Goal: Information Seeking & Learning: Find specific fact

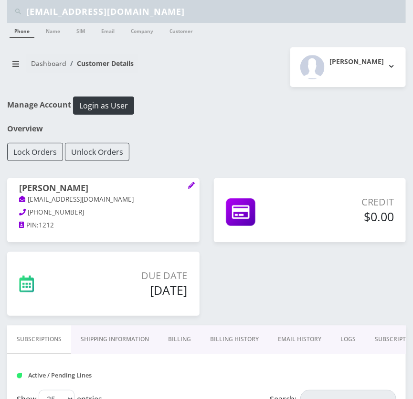
click at [72, 11] on input "shgy9700+fogel9569@gmail.com" at bounding box center [215, 11] width 378 height 18
paste input "8453766961"
type input "8453766961"
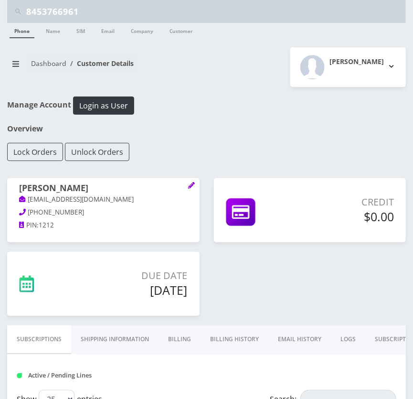
click at [29, 37] on link "Phone" at bounding box center [22, 30] width 25 height 15
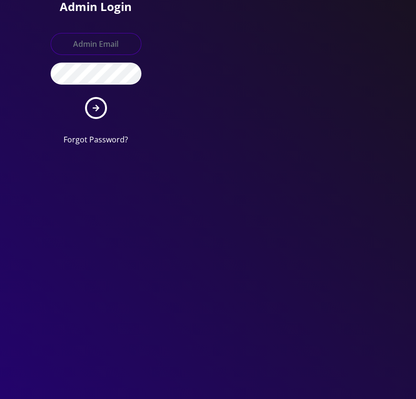
type input "tyriek@teltik.com"
click at [100, 105] on button "submit" at bounding box center [96, 108] width 22 height 22
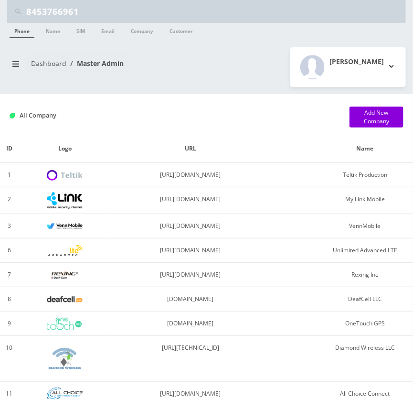
click at [57, 7] on input "8453766961" at bounding box center [215, 11] width 378 height 18
click at [22, 33] on link "Phone" at bounding box center [22, 30] width 25 height 15
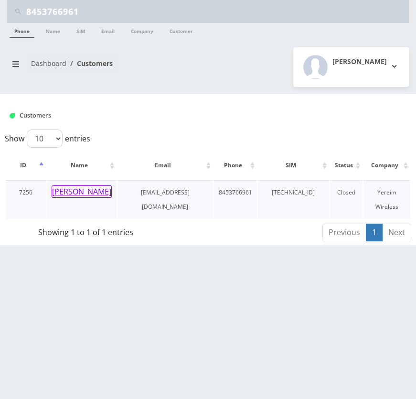
click at [76, 198] on button "[PERSON_NAME]" at bounding box center [82, 191] width 60 height 12
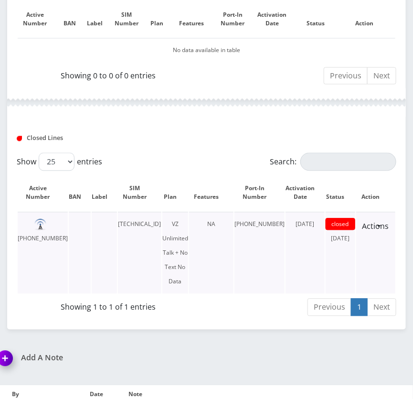
scroll to position [425, 0]
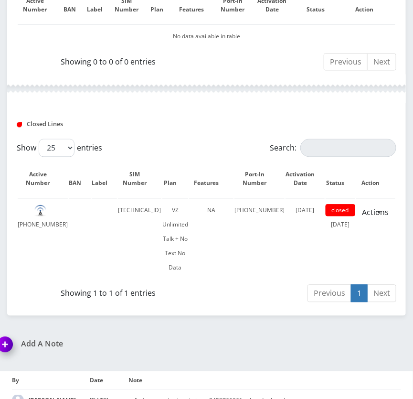
click at [180, 127] on div "Closed Lines" at bounding box center [207, 125] width 394 height 14
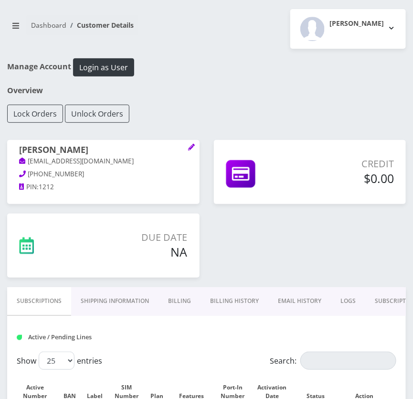
scroll to position [0, 0]
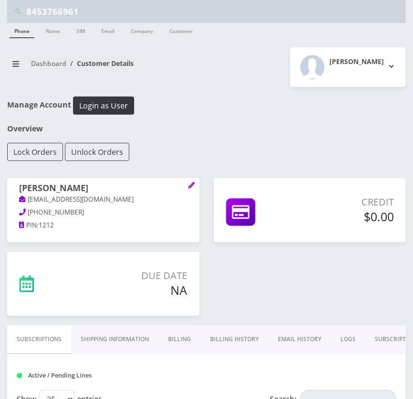
click at [79, 10] on input "8453766961" at bounding box center [215, 11] width 378 height 18
paste input "4257318"
type input "8454257318"
click at [29, 32] on link "Phone" at bounding box center [22, 30] width 25 height 15
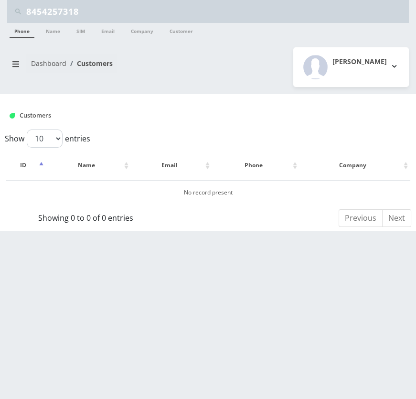
click at [106, 13] on input "8454257318" at bounding box center [216, 11] width 380 height 18
paste input "3475780365"
type input "3475780365"
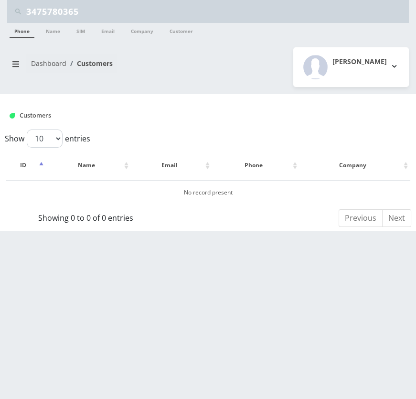
click at [15, 27] on link "Phone" at bounding box center [22, 30] width 25 height 15
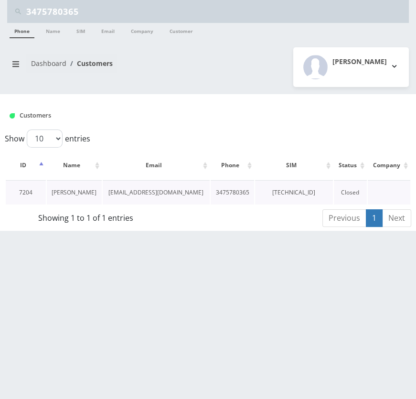
click at [71, 190] on link "[PERSON_NAME]" at bounding box center [74, 192] width 45 height 8
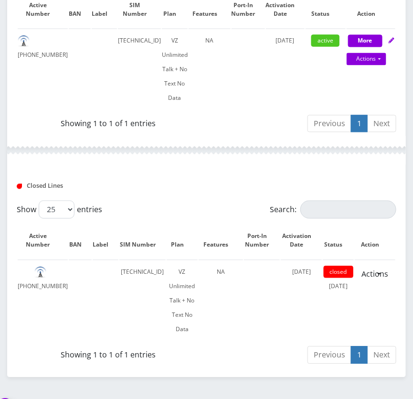
scroll to position [434, 0]
